Goal: Information Seeking & Learning: Understand process/instructions

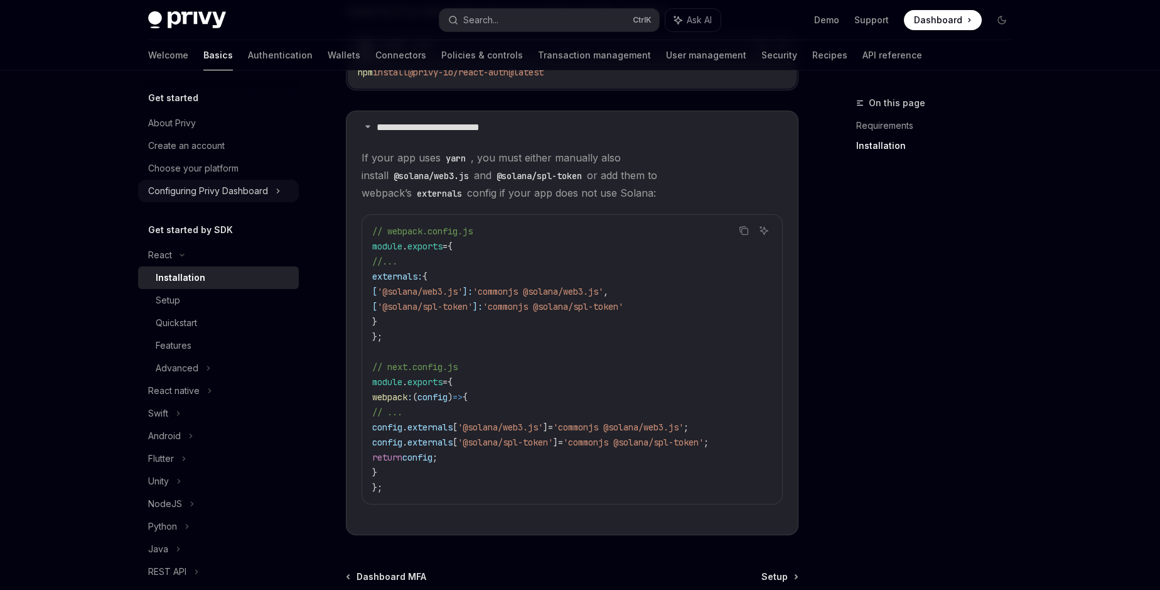
scroll to position [286, 0]
click at [367, 126] on icon at bounding box center [368, 126] width 8 height 8
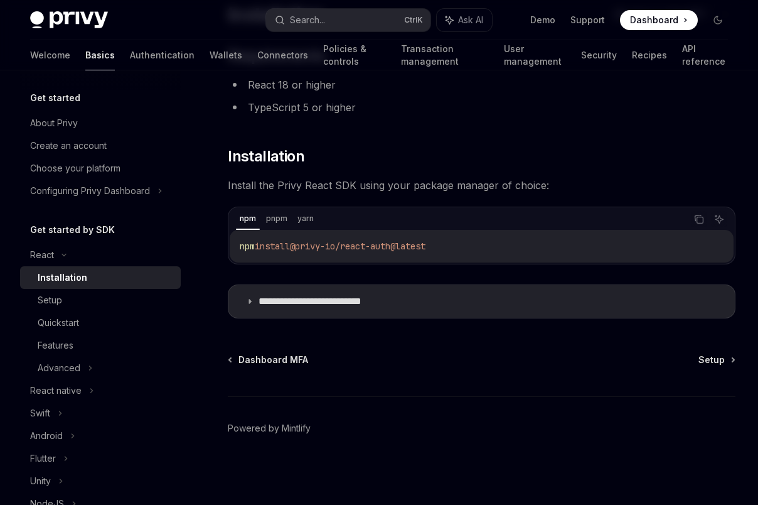
scroll to position [0, 0]
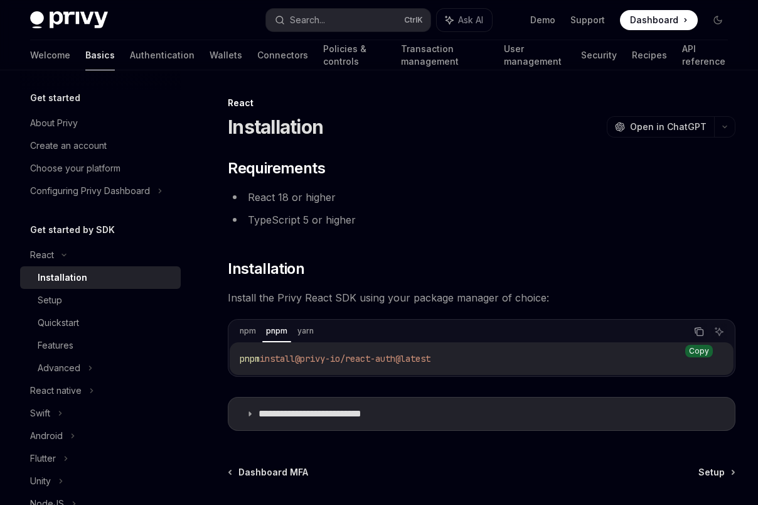
click at [695, 335] on icon "Copy the contents from the code block" at bounding box center [699, 331] width 10 height 10
click at [53, 300] on div "Setup" at bounding box center [50, 300] width 24 height 15
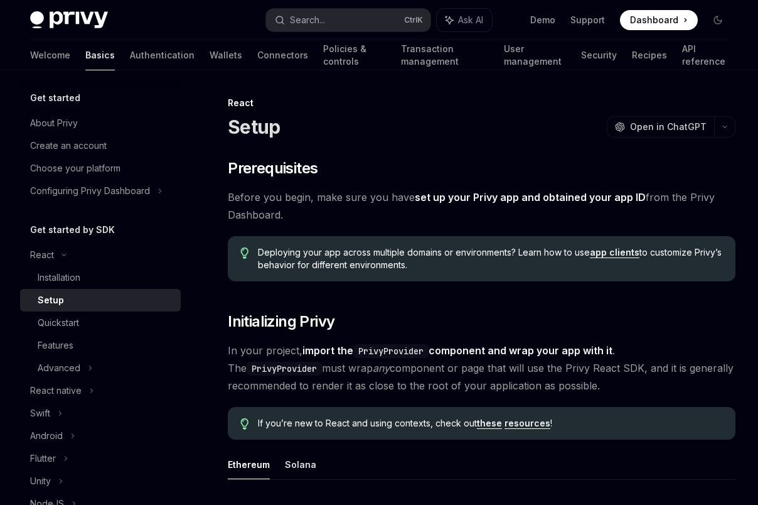
type textarea "*"
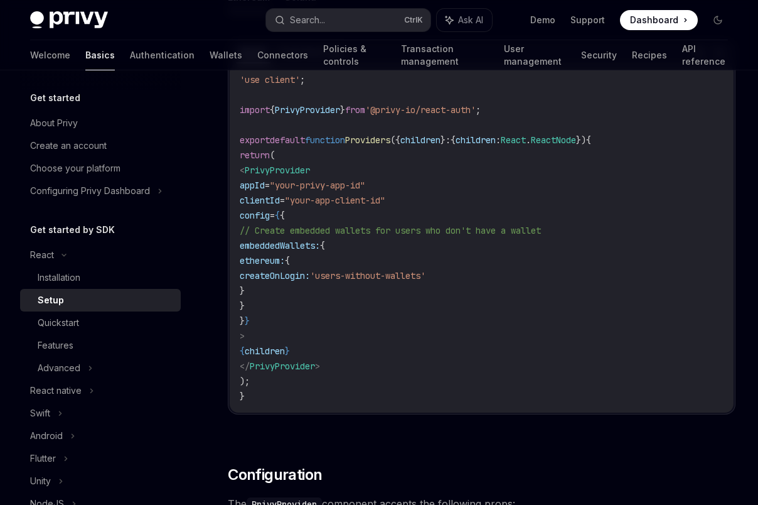
scroll to position [429, 0]
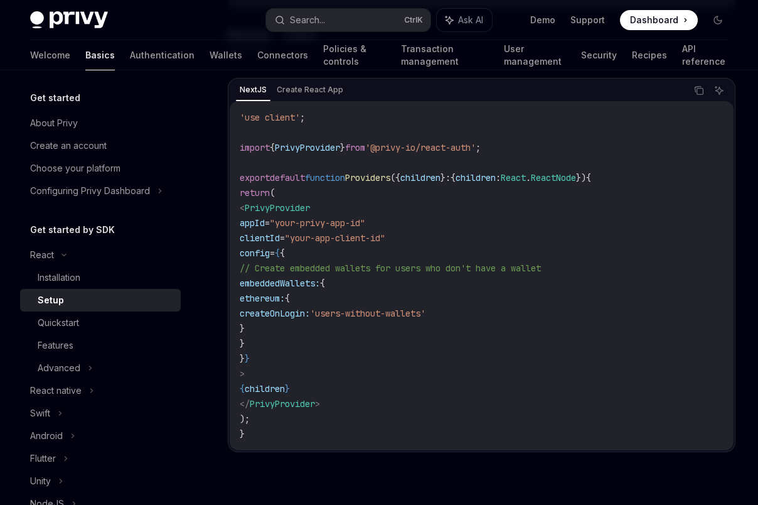
drag, startPoint x: 320, startPoint y: 326, endPoint x: 298, endPoint y: 303, distance: 32.0
click at [298, 303] on code "'use client' ; import { PrivyProvider } from '@privy-io/react-auth' ; export de…" at bounding box center [482, 275] width 484 height 331
click at [308, 330] on code "'use client' ; import { PrivyProvider } from '@privy-io/react-auth' ; export de…" at bounding box center [482, 275] width 484 height 331
drag, startPoint x: 313, startPoint y: 330, endPoint x: 292, endPoint y: 302, distance: 35.0
click at [292, 302] on code "'use client' ; import { PrivyProvider } from '@privy-io/react-auth' ; export de…" at bounding box center [482, 275] width 484 height 331
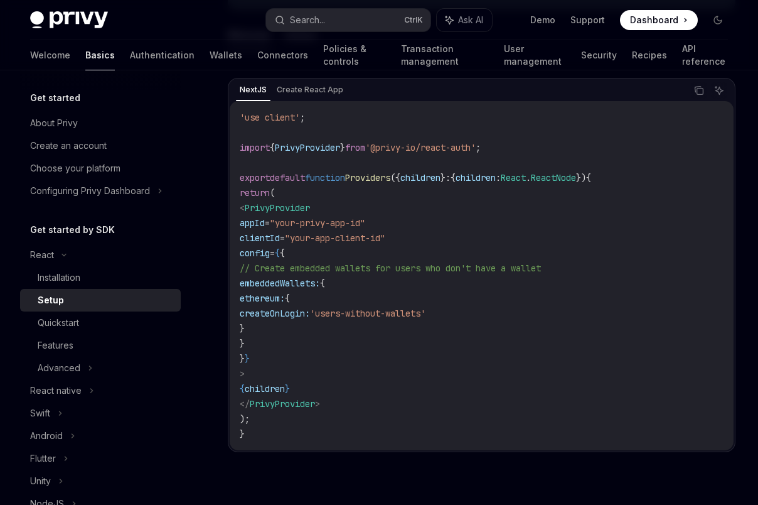
copy code "ethereum: { createOnLogin: 'users-without-wallets' }"
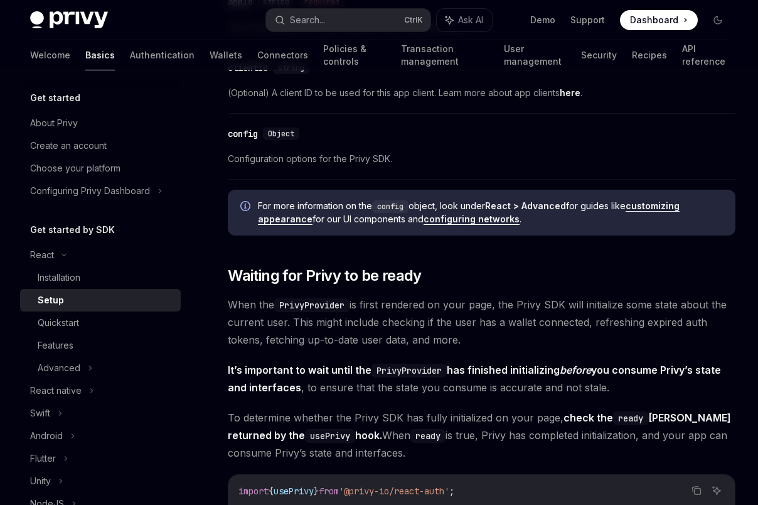
scroll to position [1145, 0]
